Goal: Task Accomplishment & Management: Use online tool/utility

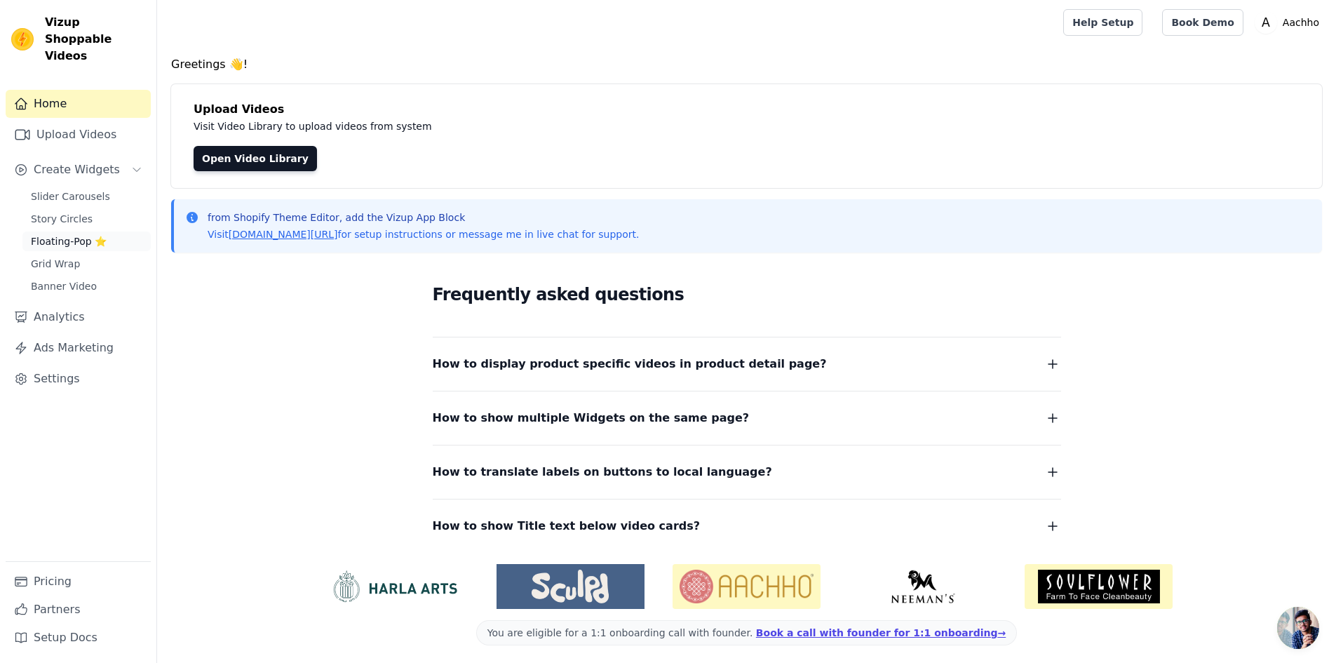
click at [99, 234] on span "Floating-Pop ⭐" at bounding box center [69, 241] width 76 height 14
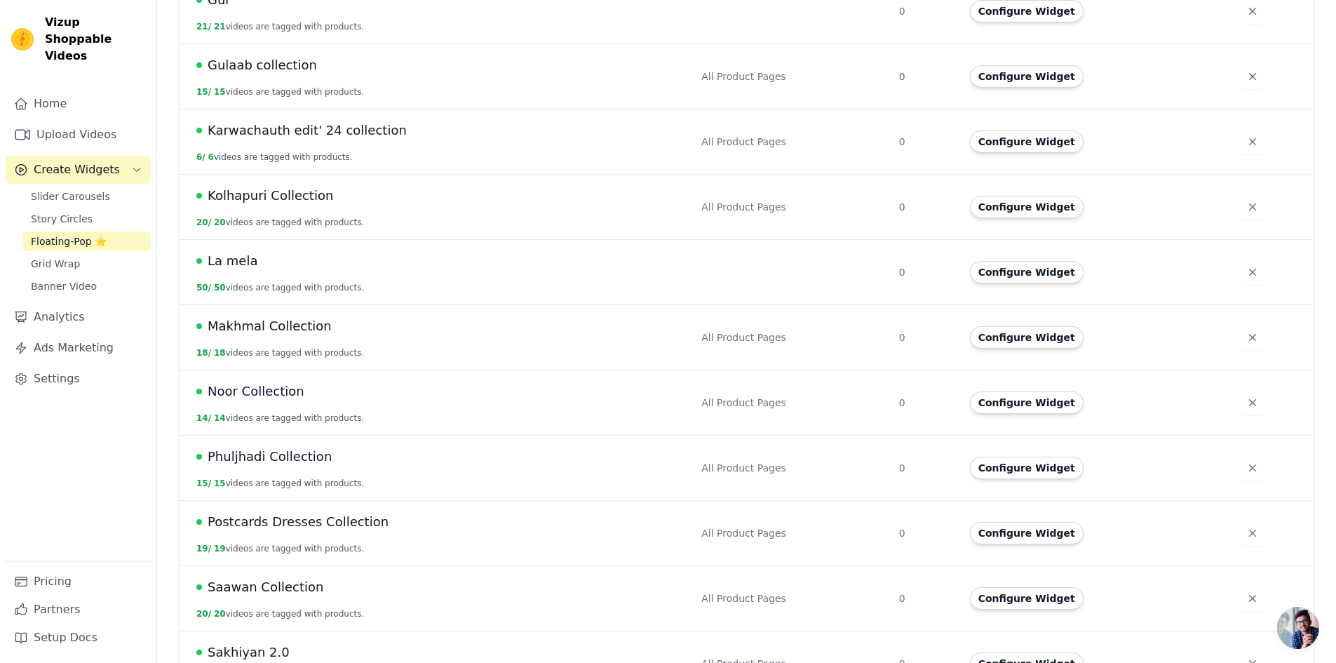
scroll to position [1034, 0]
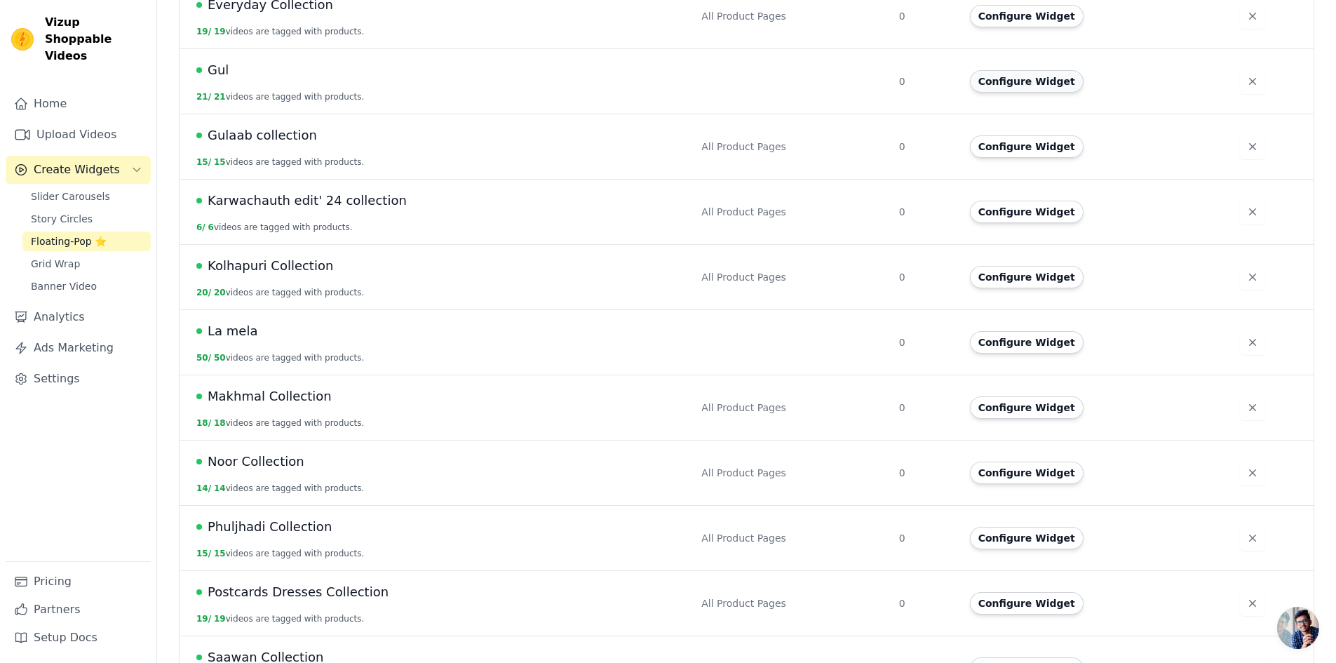
click at [1010, 70] on button "Configure Widget" at bounding box center [1027, 81] width 114 height 22
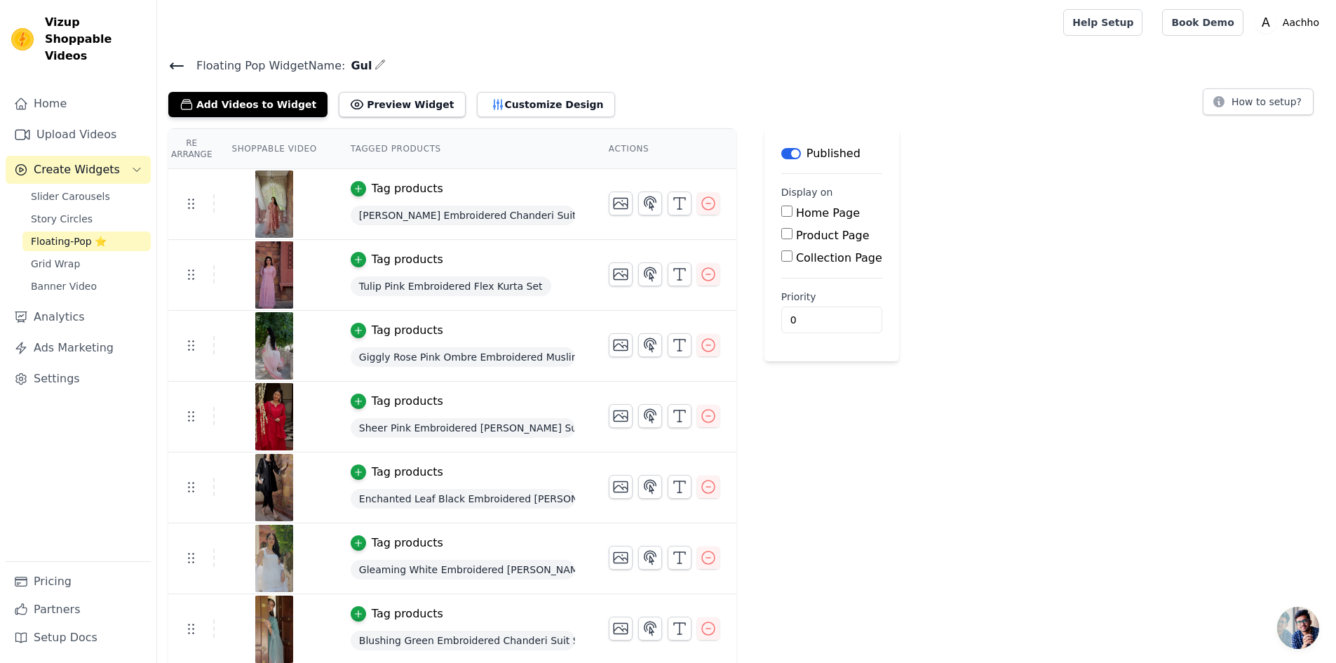
click at [183, 66] on icon at bounding box center [176, 66] width 13 height 6
